Goal: Book appointment/travel/reservation

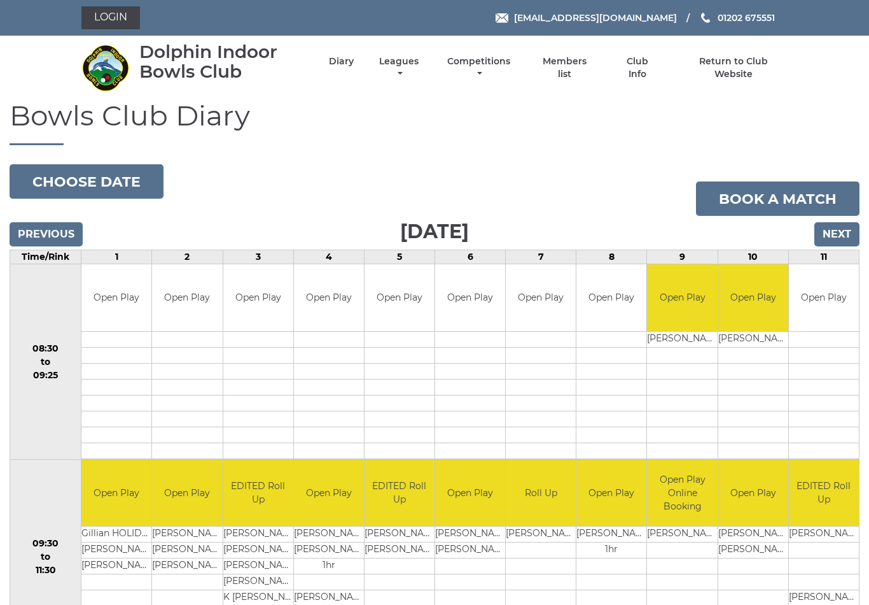
click at [841, 230] on input "Next" at bounding box center [837, 234] width 45 height 24
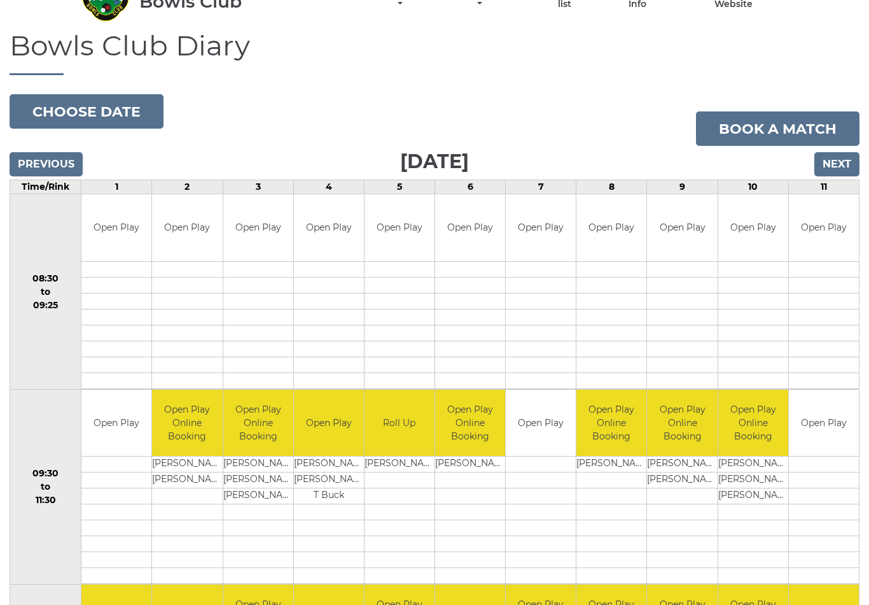
click at [844, 162] on input "Next" at bounding box center [837, 165] width 45 height 24
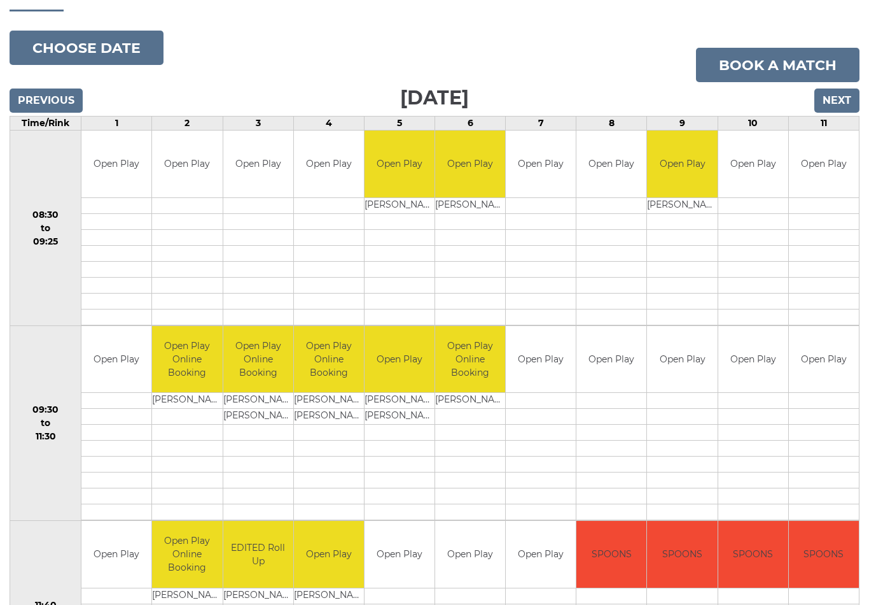
scroll to position [133, 0]
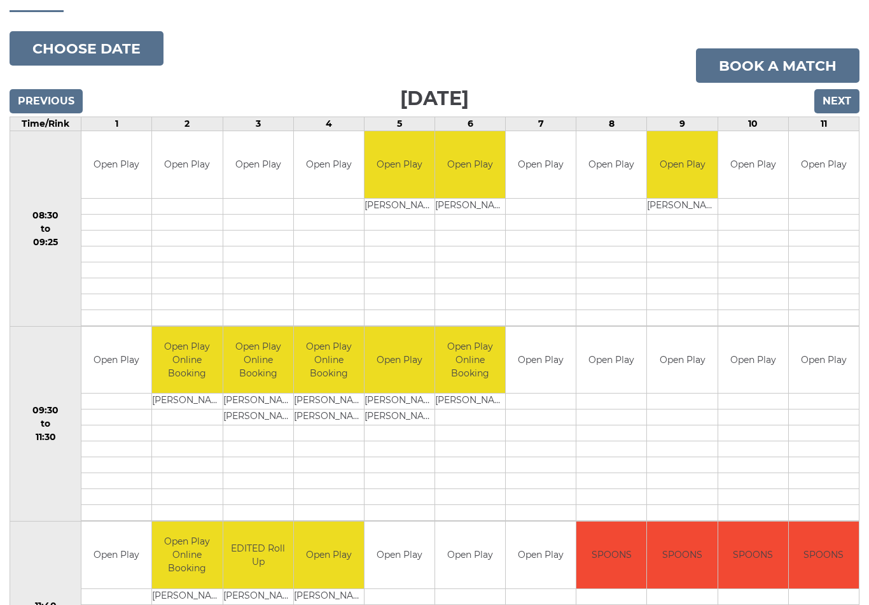
click at [48, 106] on input "Previous" at bounding box center [46, 101] width 73 height 24
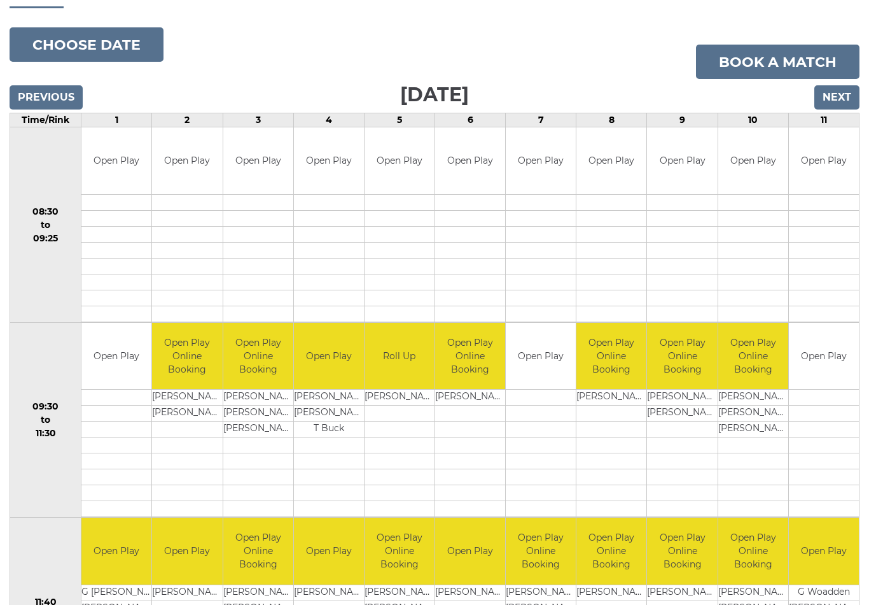
scroll to position [134, 0]
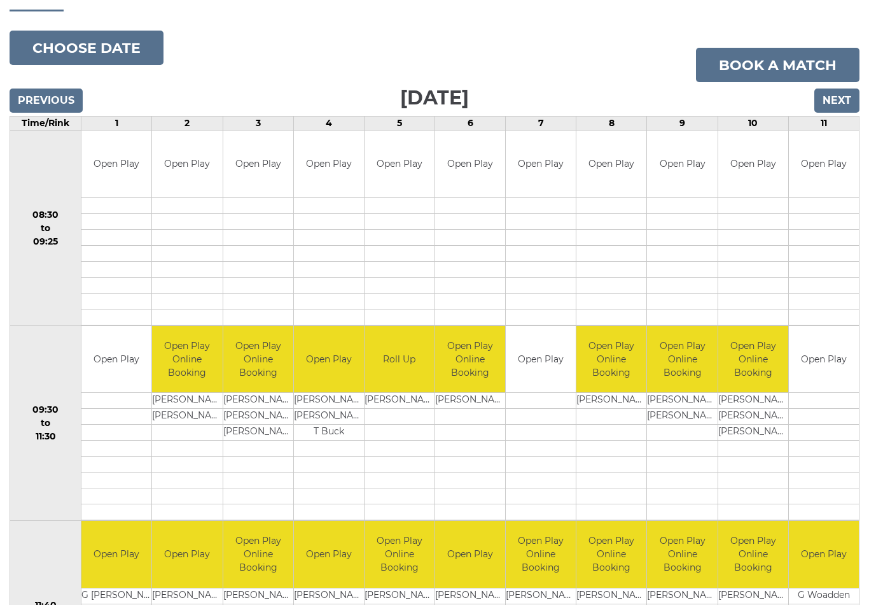
click at [839, 100] on input "Next" at bounding box center [837, 100] width 45 height 24
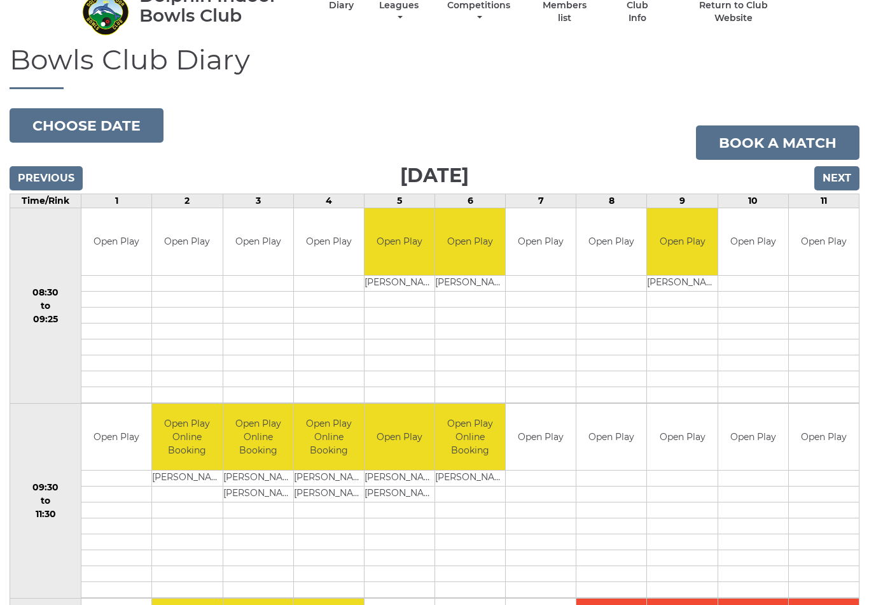
scroll to position [55, 0]
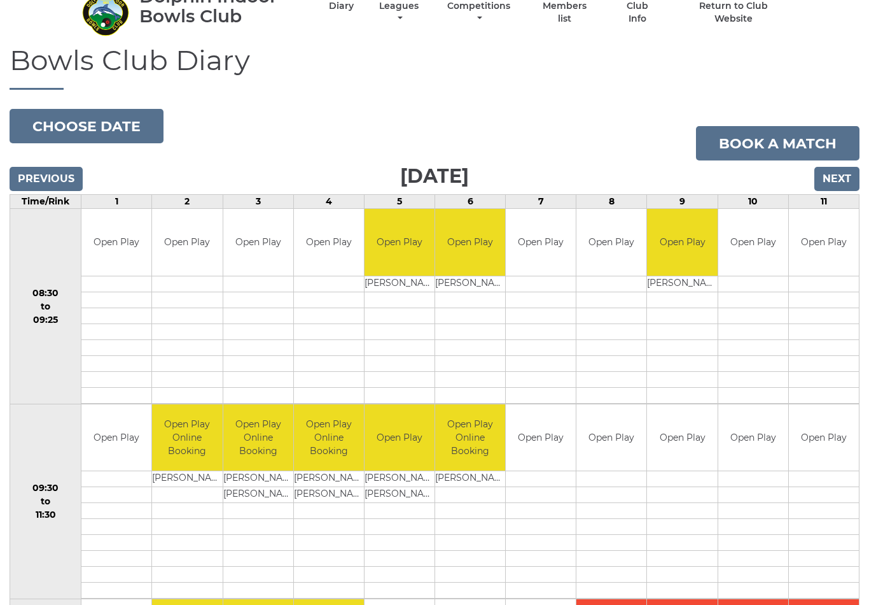
click at [832, 178] on input "Next" at bounding box center [837, 179] width 45 height 24
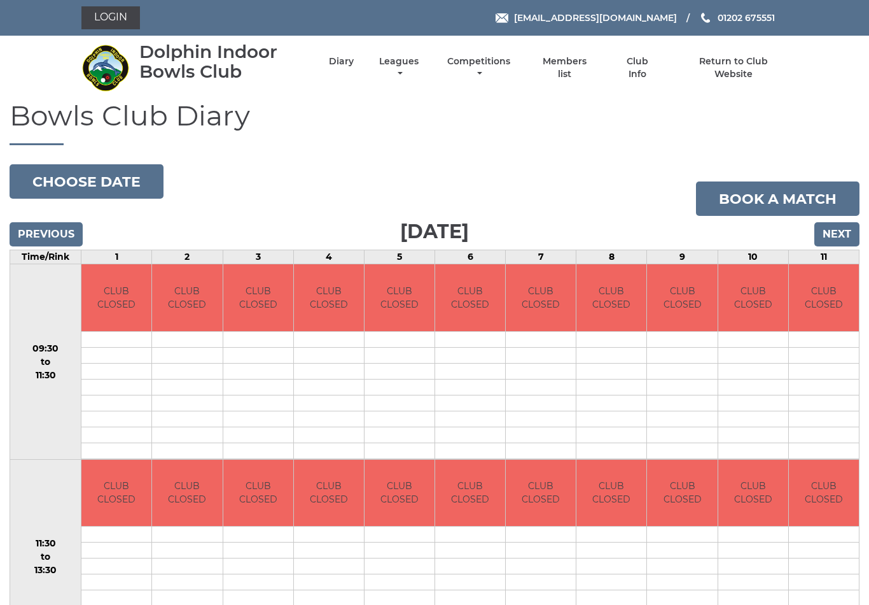
click at [831, 232] on input "Next" at bounding box center [837, 234] width 45 height 24
click at [837, 235] on input "Next" at bounding box center [837, 234] width 45 height 24
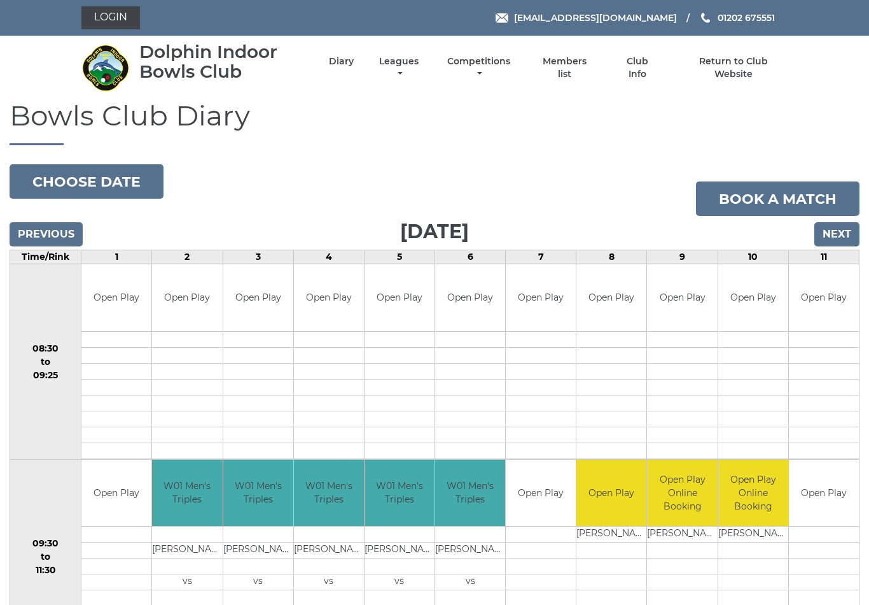
click at [45, 234] on input "Previous" at bounding box center [46, 234] width 73 height 24
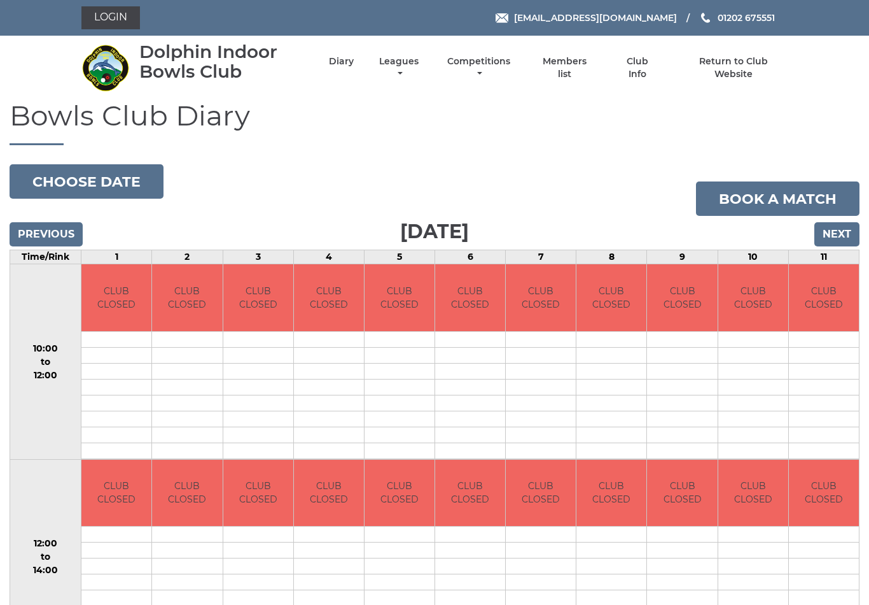
click at [46, 236] on input "Previous" at bounding box center [46, 234] width 73 height 24
click at [47, 237] on input "Previous" at bounding box center [46, 234] width 73 height 24
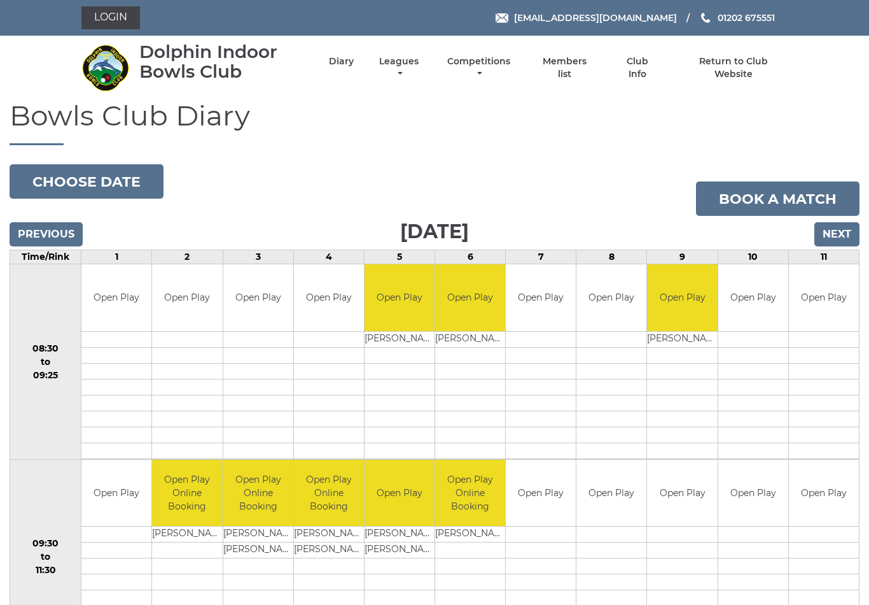
click at [111, 19] on link "Login" at bounding box center [110, 17] width 59 height 23
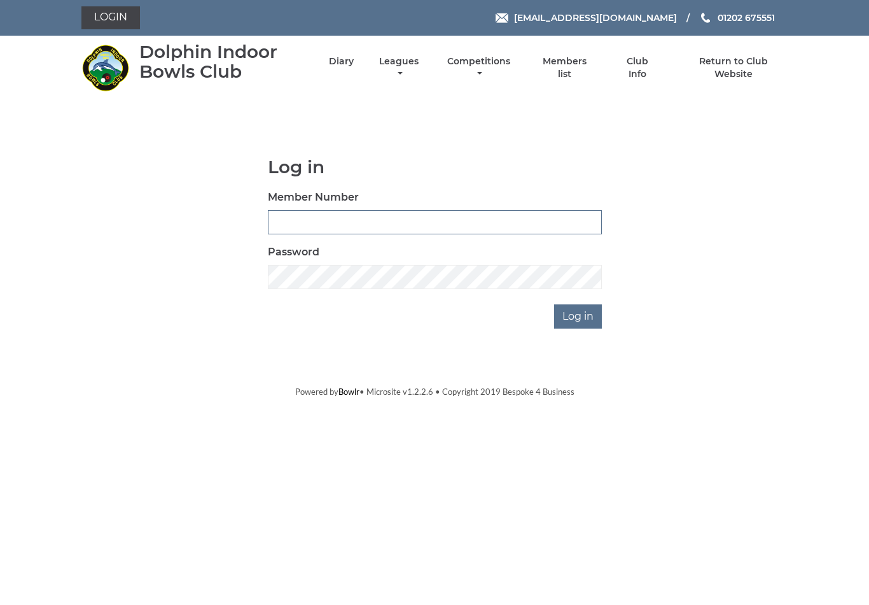
type input "4024"
click at [579, 316] on input "Log in" at bounding box center [578, 316] width 48 height 24
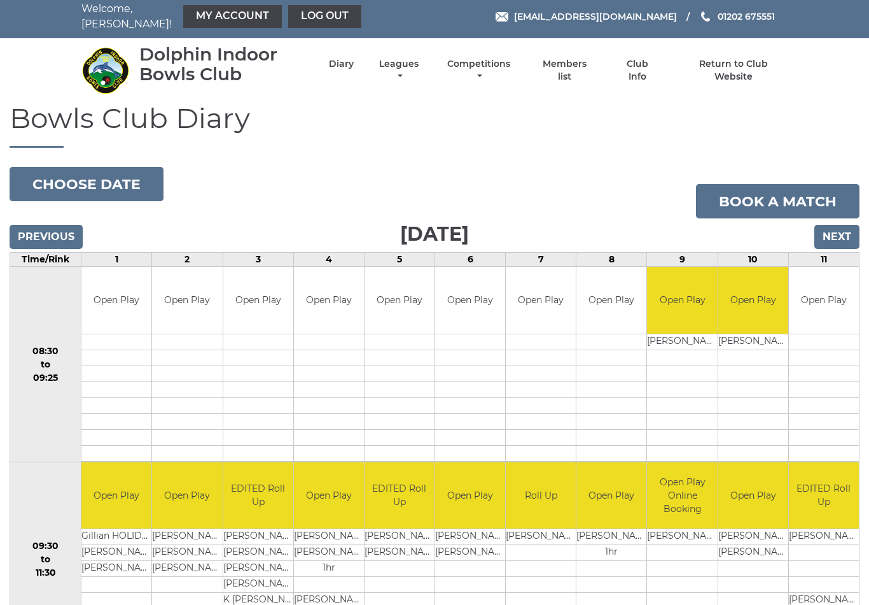
click at [836, 225] on input "Next" at bounding box center [837, 237] width 45 height 24
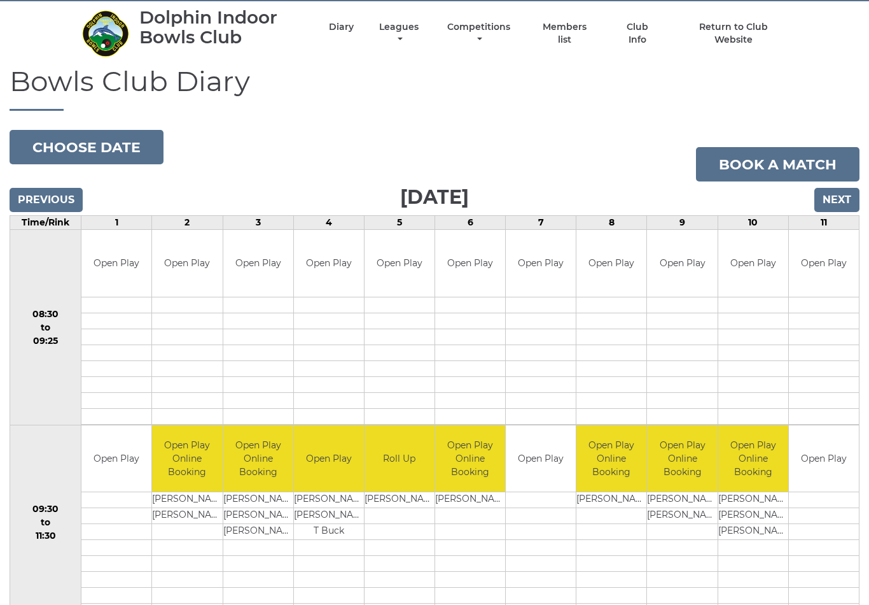
scroll to position [39, 0]
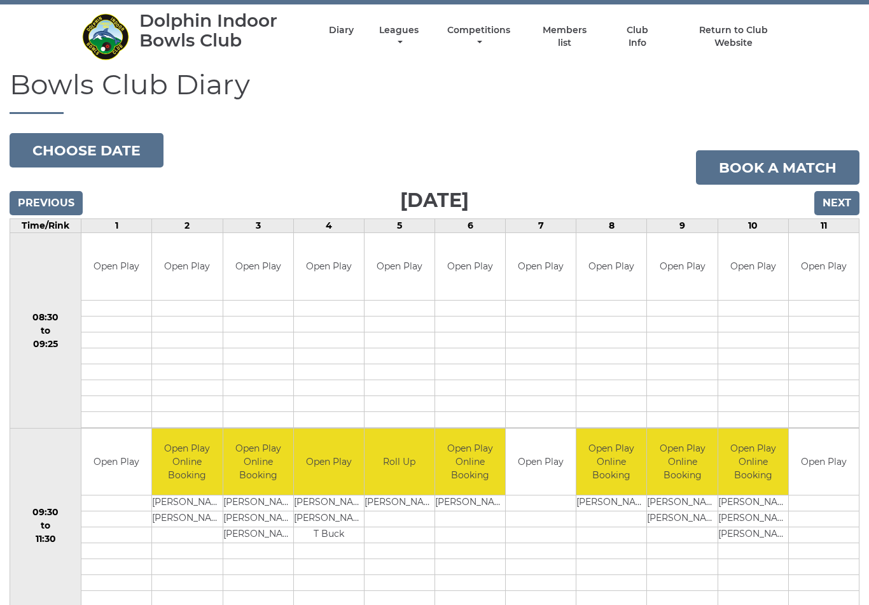
click at [43, 193] on input "Previous" at bounding box center [46, 203] width 73 height 24
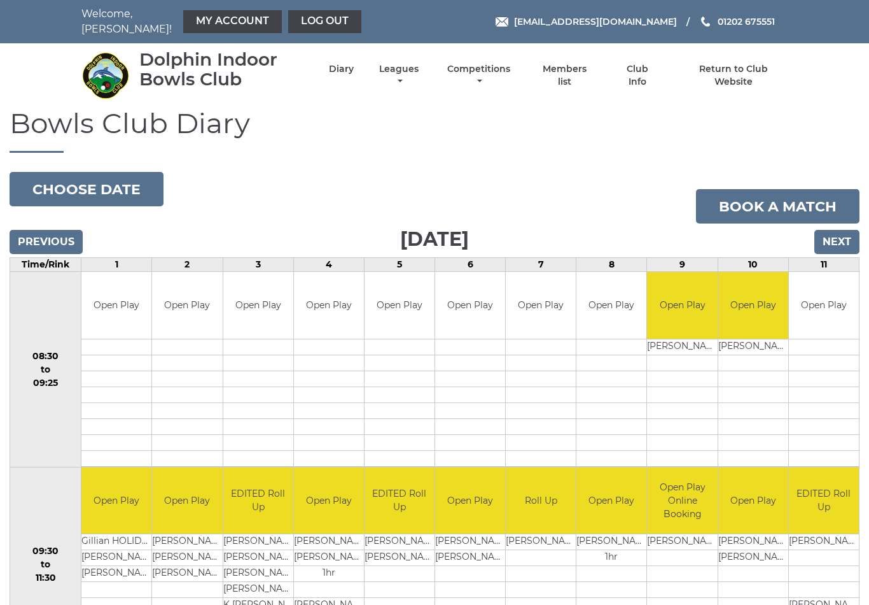
click at [837, 235] on input "Next" at bounding box center [837, 242] width 45 height 24
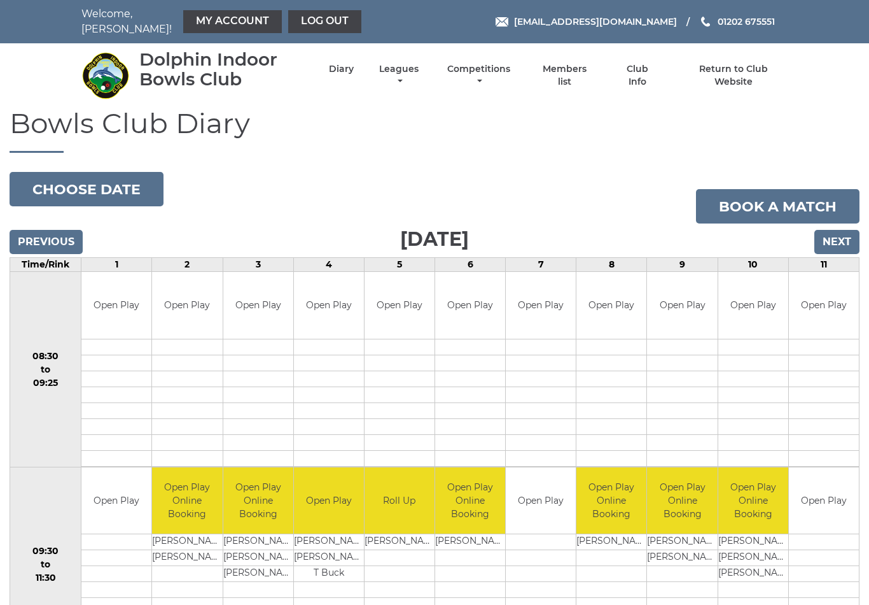
click at [843, 230] on input "Next" at bounding box center [837, 242] width 45 height 24
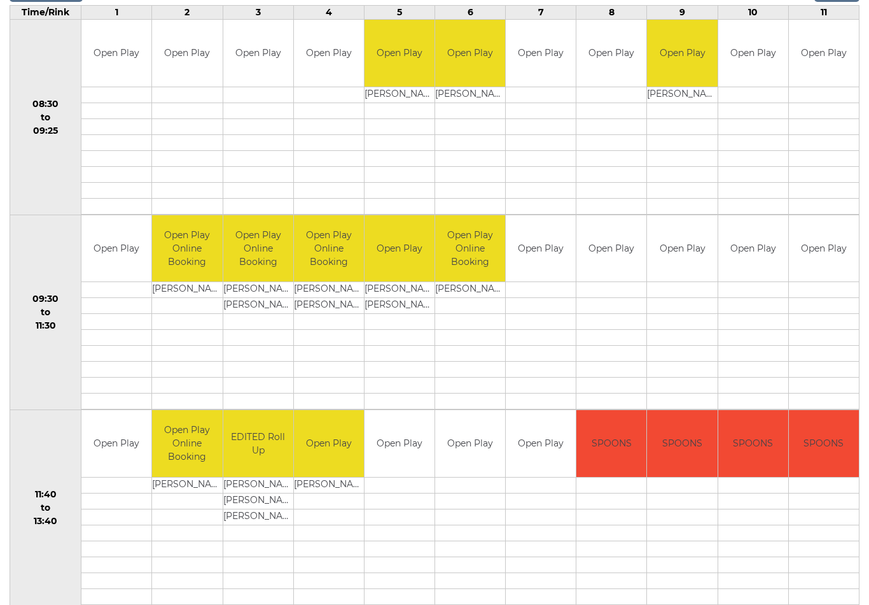
scroll to position [245, 0]
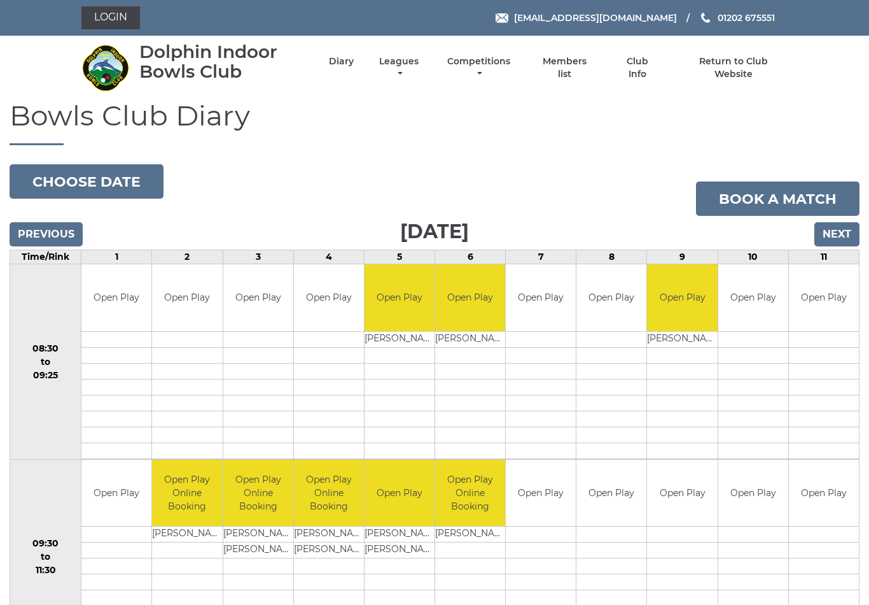
scroll to position [292, 0]
